Goal: Find specific page/section: Find specific page/section

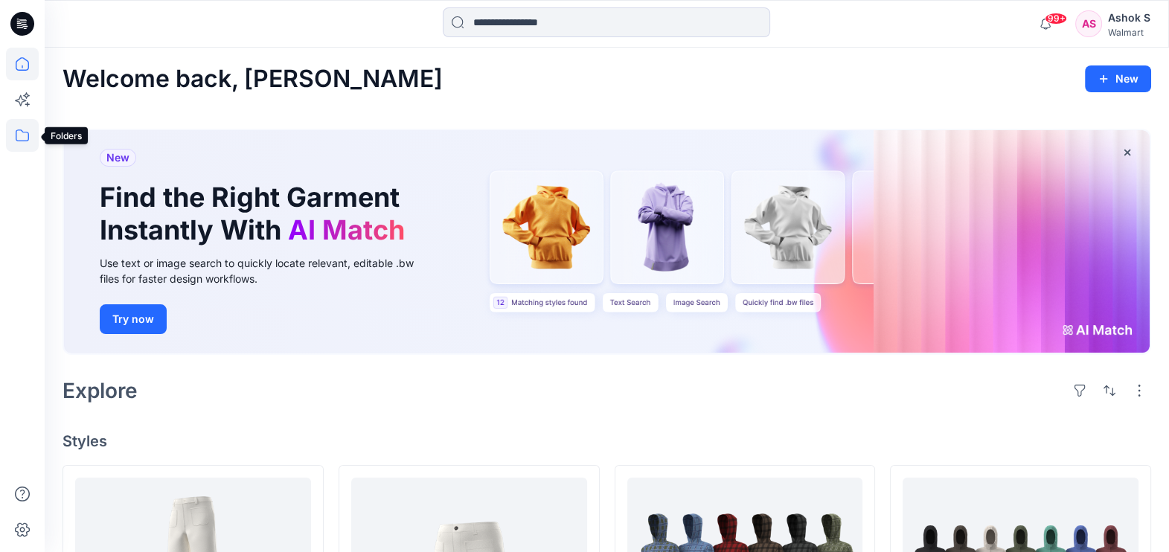
click at [19, 126] on icon at bounding box center [22, 135] width 33 height 33
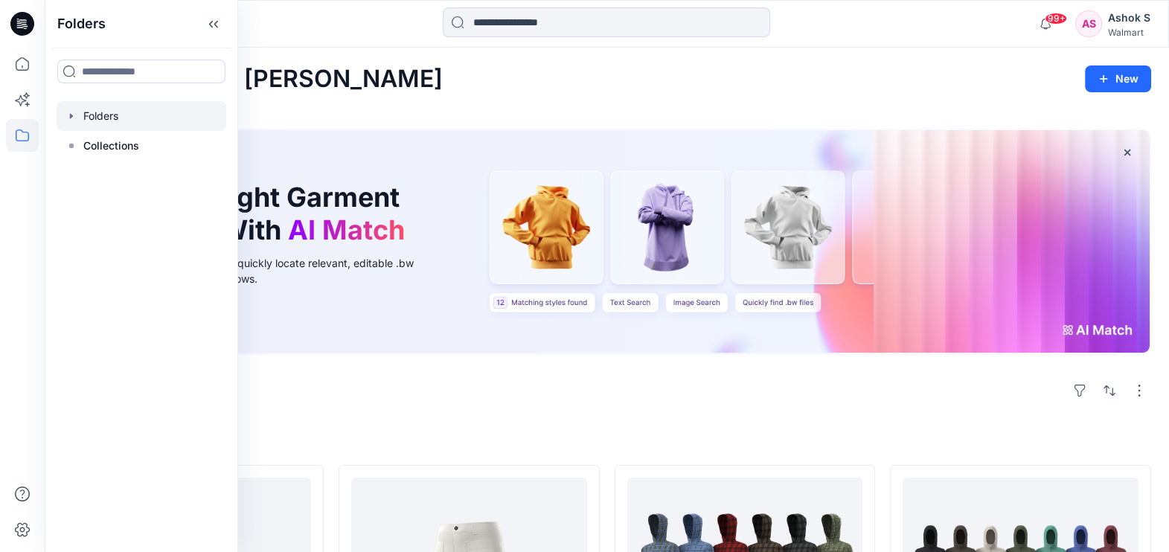
click at [112, 115] on div at bounding box center [142, 116] width 170 height 30
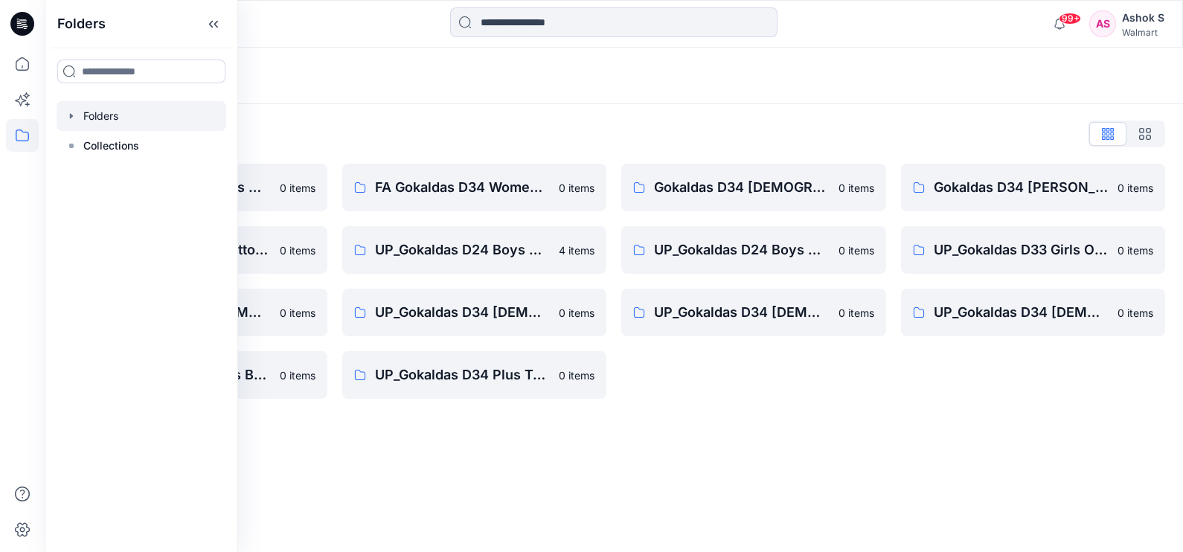
click at [807, 438] on div "Folders Folders List FA Gokaldas D23 Mens Wovens 0 items Gokaldas D34 Plus Bott…" at bounding box center [614, 300] width 1138 height 505
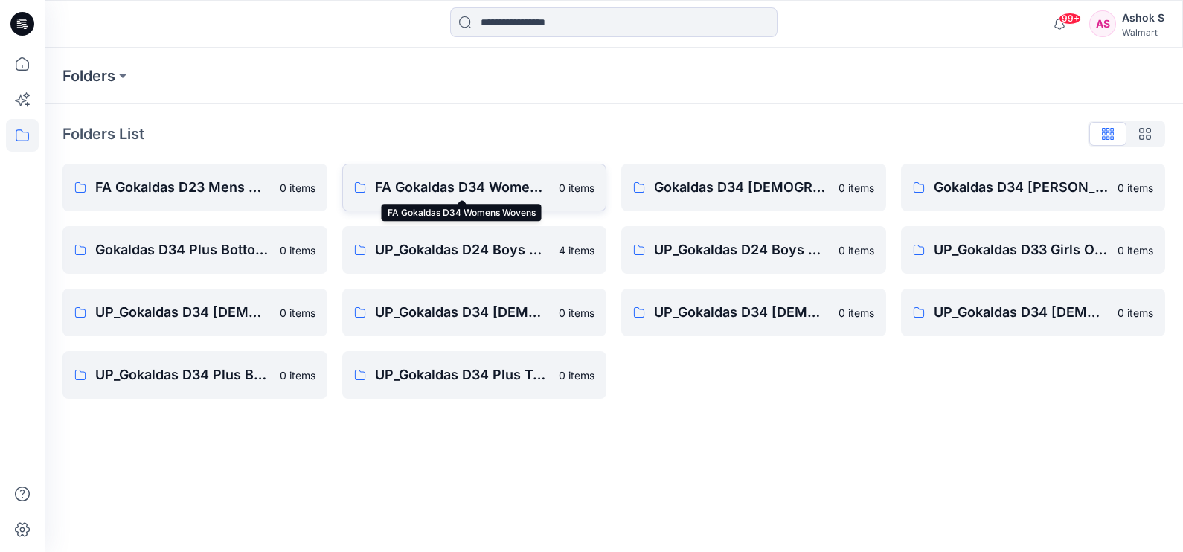
click at [432, 184] on p "FA Gokaldas D34 Womens Wovens" at bounding box center [463, 187] width 176 height 21
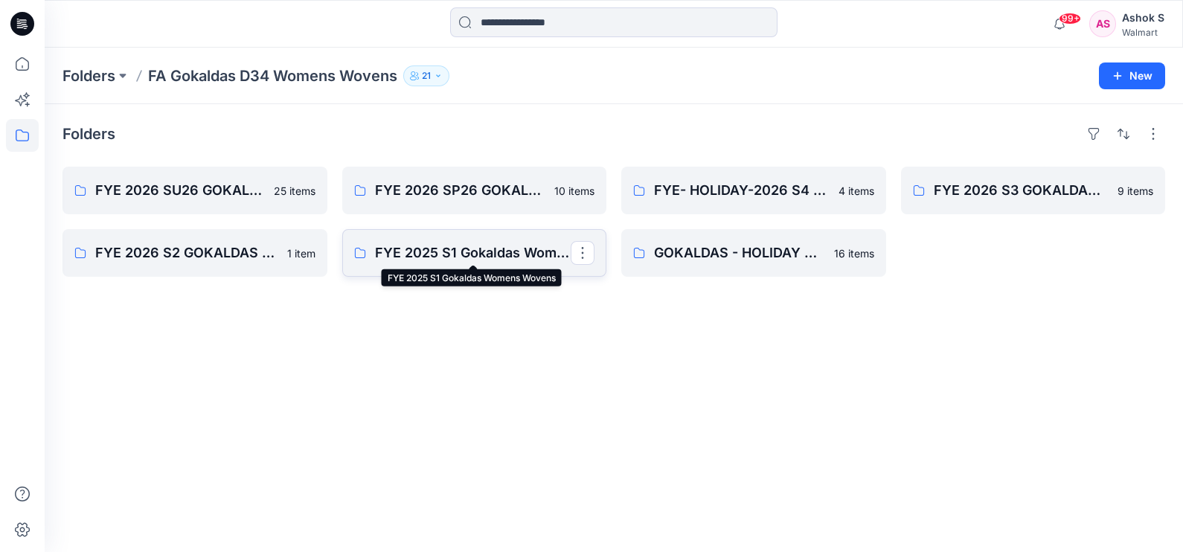
click at [480, 260] on p "FYE 2025 S1 Gokaldas Womens Wovens" at bounding box center [473, 253] width 196 height 21
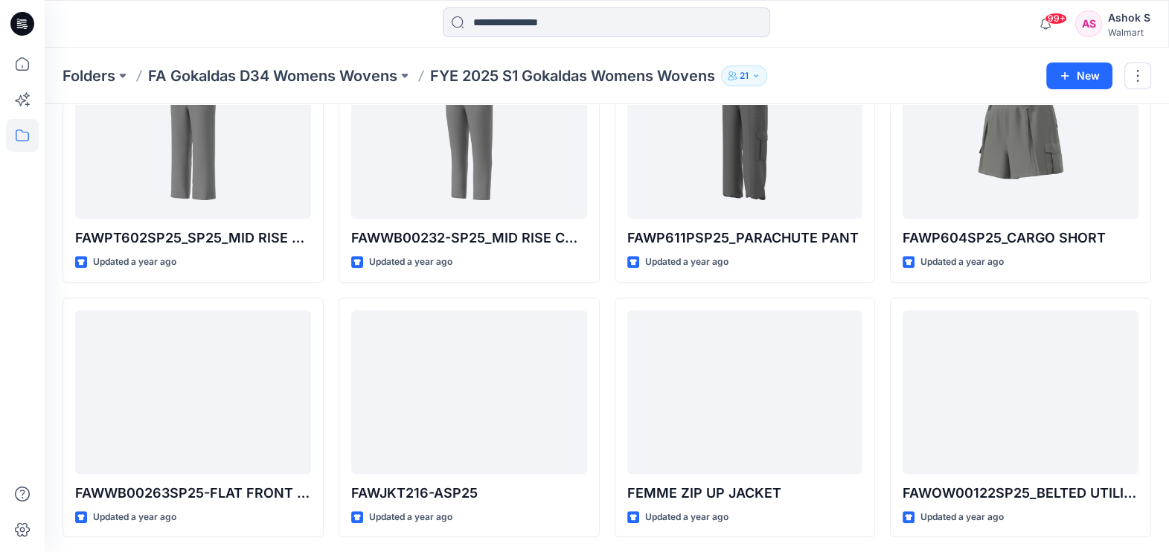
scroll to position [636, 0]
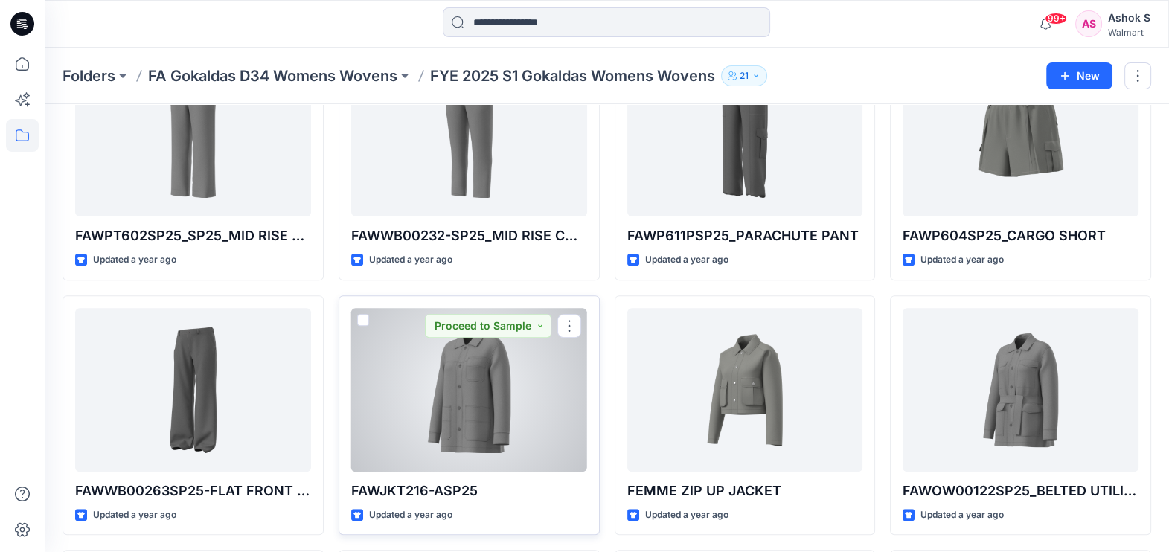
click at [443, 394] on div at bounding box center [469, 390] width 236 height 164
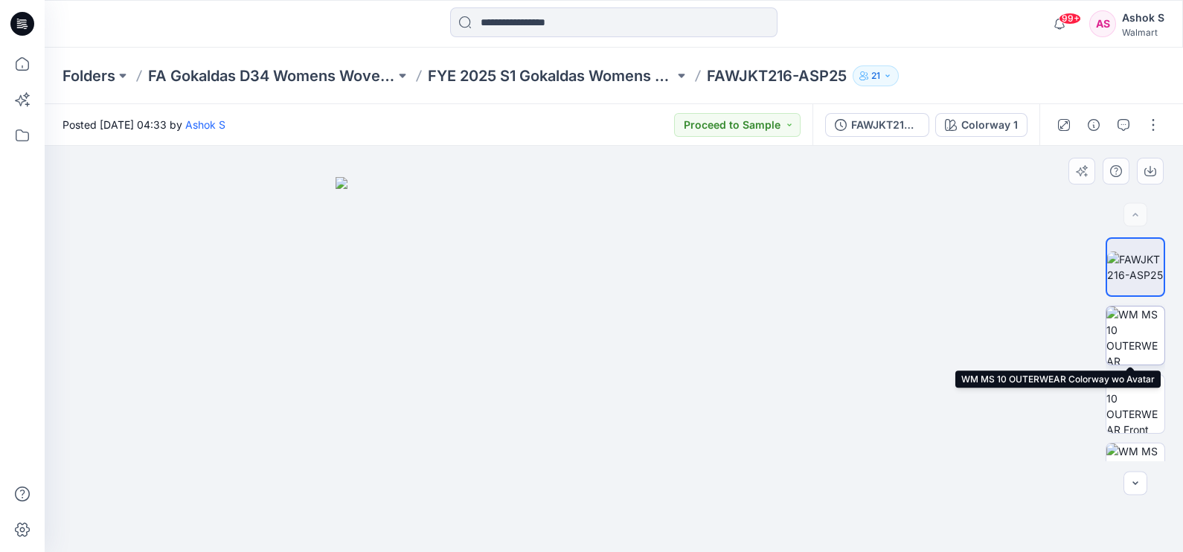
click at [1132, 324] on img at bounding box center [1135, 336] width 58 height 58
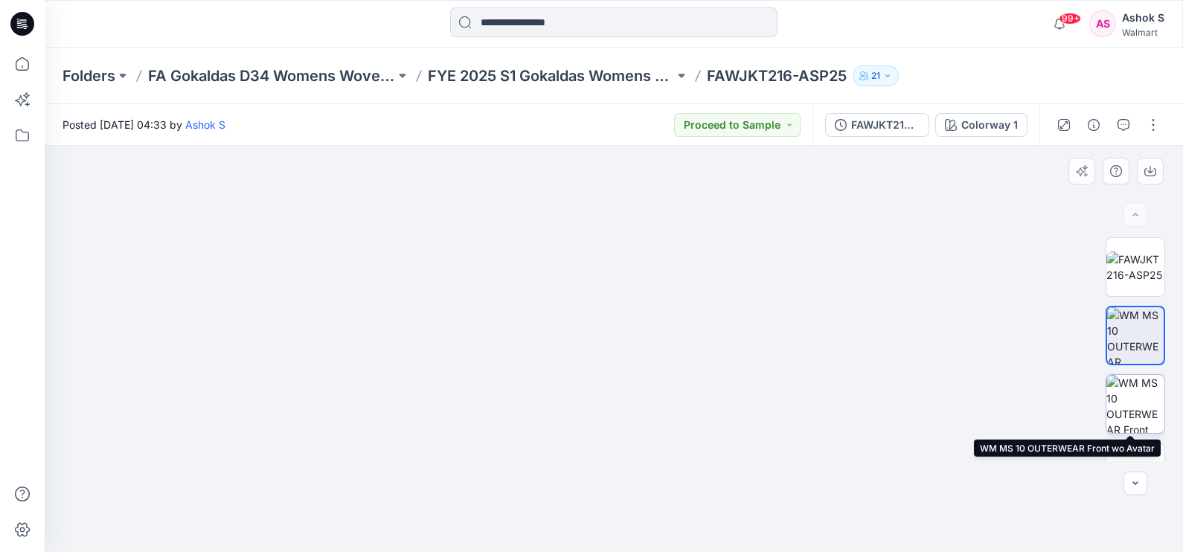
click at [1132, 388] on img at bounding box center [1135, 404] width 58 height 58
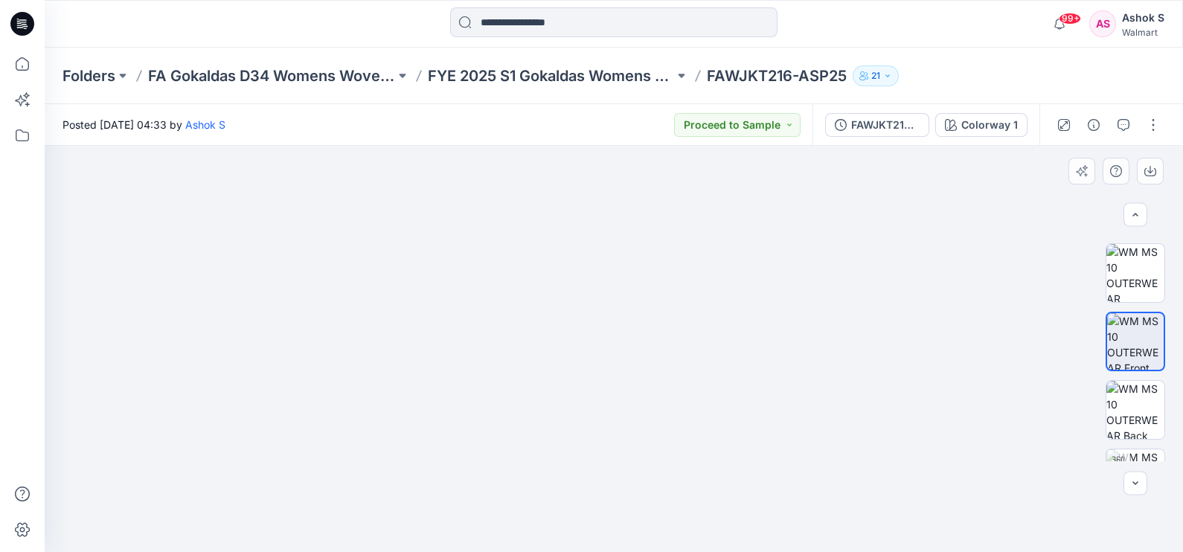
scroll to position [74, 0]
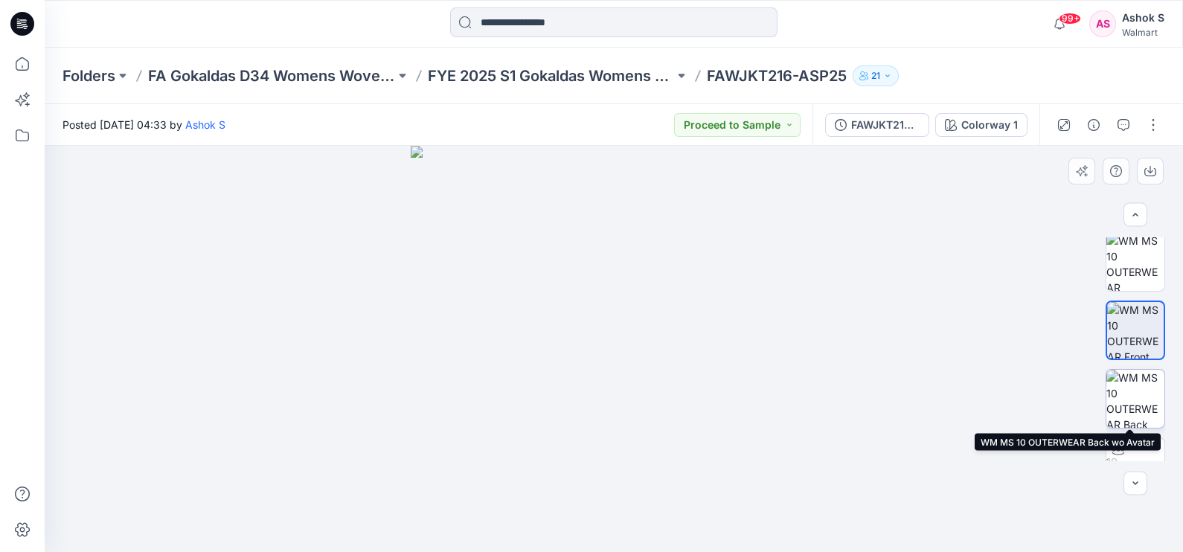
click at [1125, 394] on img at bounding box center [1135, 399] width 58 height 58
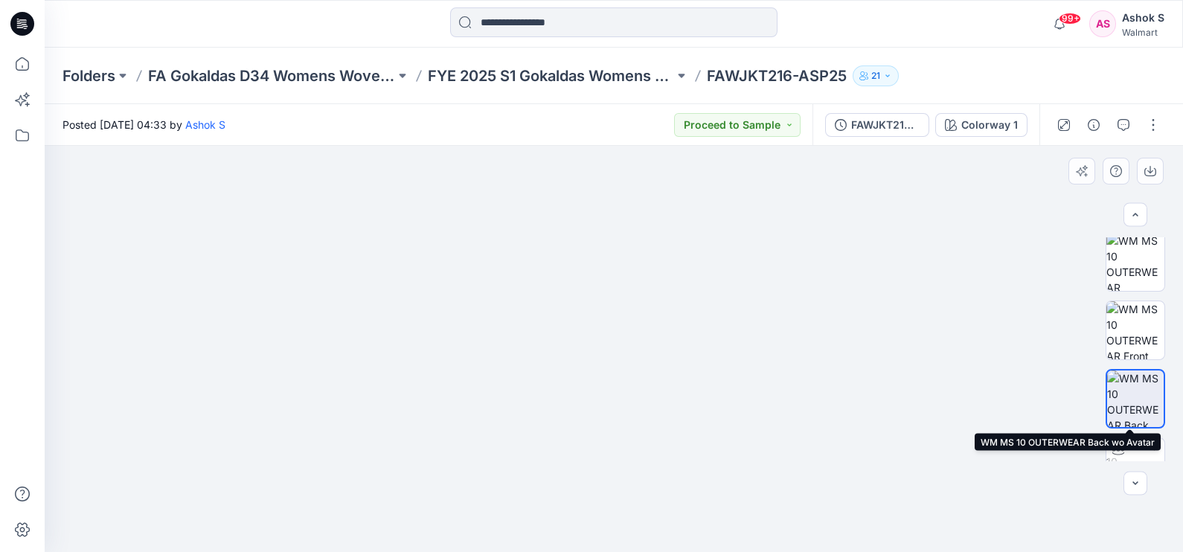
click at [1127, 391] on img at bounding box center [1135, 399] width 57 height 57
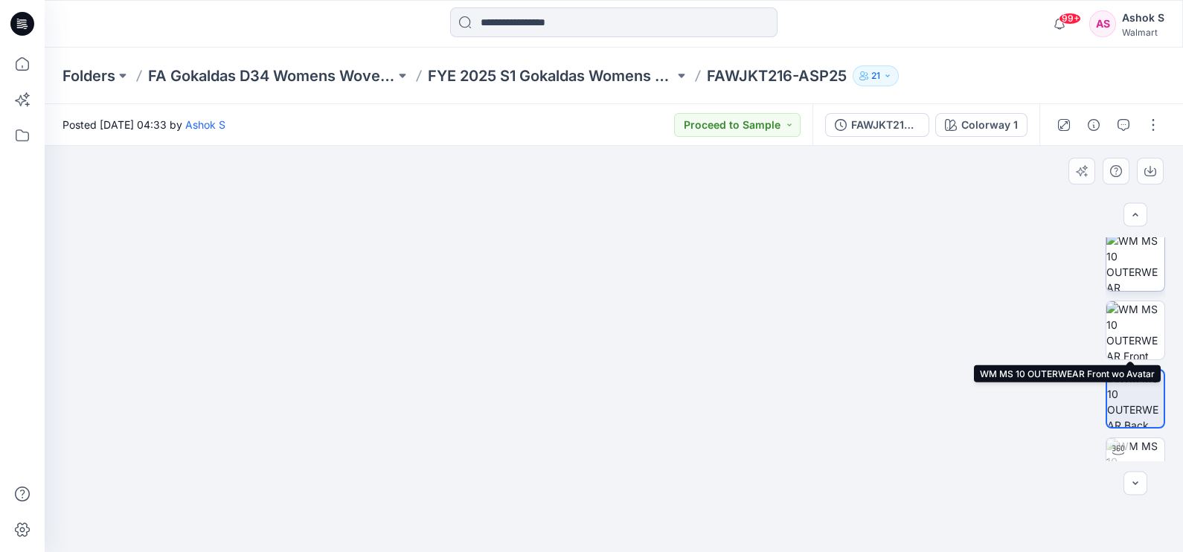
drag, startPoint x: 1127, startPoint y: 339, endPoint x: 1127, endPoint y: 266, distance: 72.2
click at [1127, 337] on img at bounding box center [1135, 330] width 58 height 58
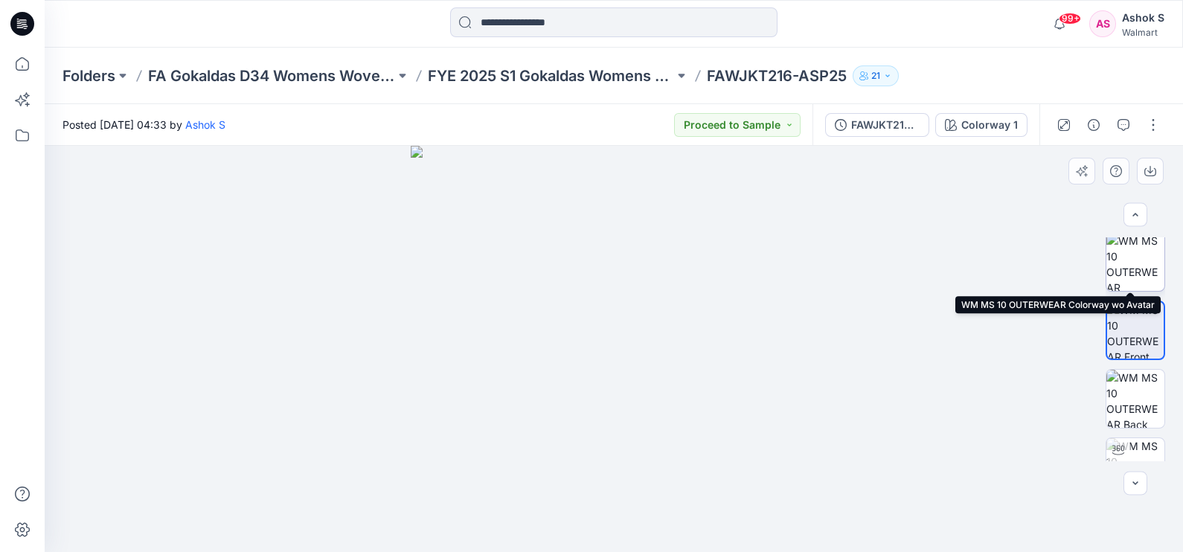
click at [1125, 257] on img at bounding box center [1135, 262] width 58 height 58
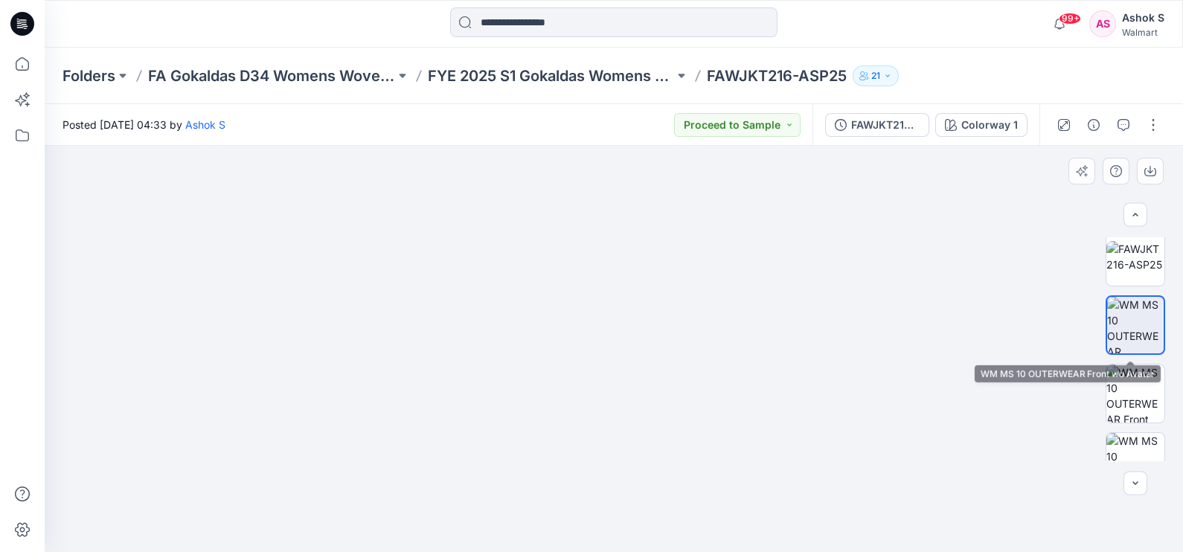
scroll to position [0, 0]
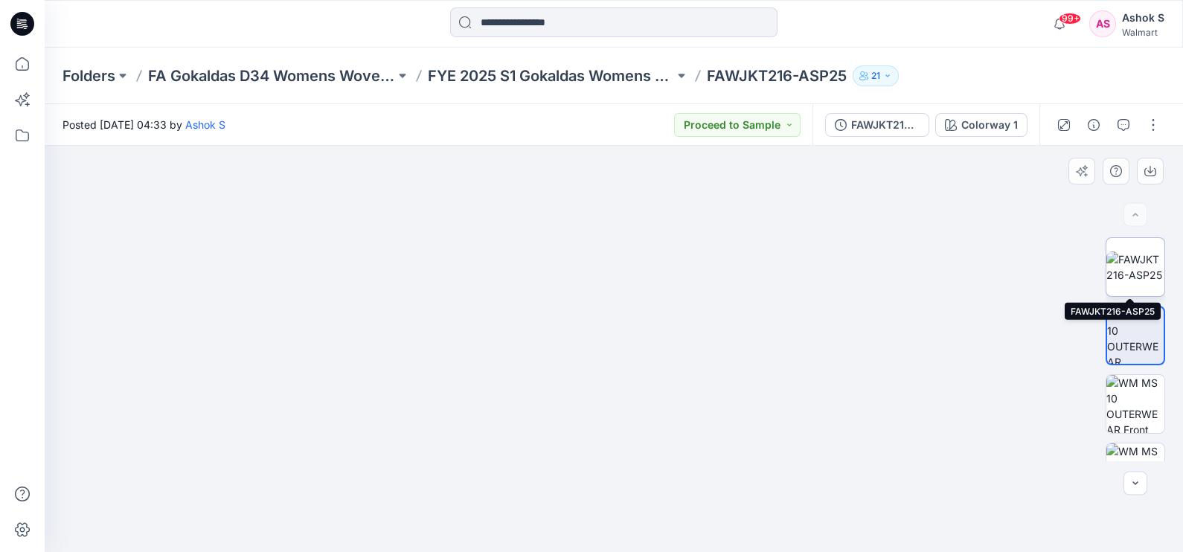
click at [1124, 276] on img at bounding box center [1135, 267] width 58 height 31
